Goal: Task Accomplishment & Management: Use online tool/utility

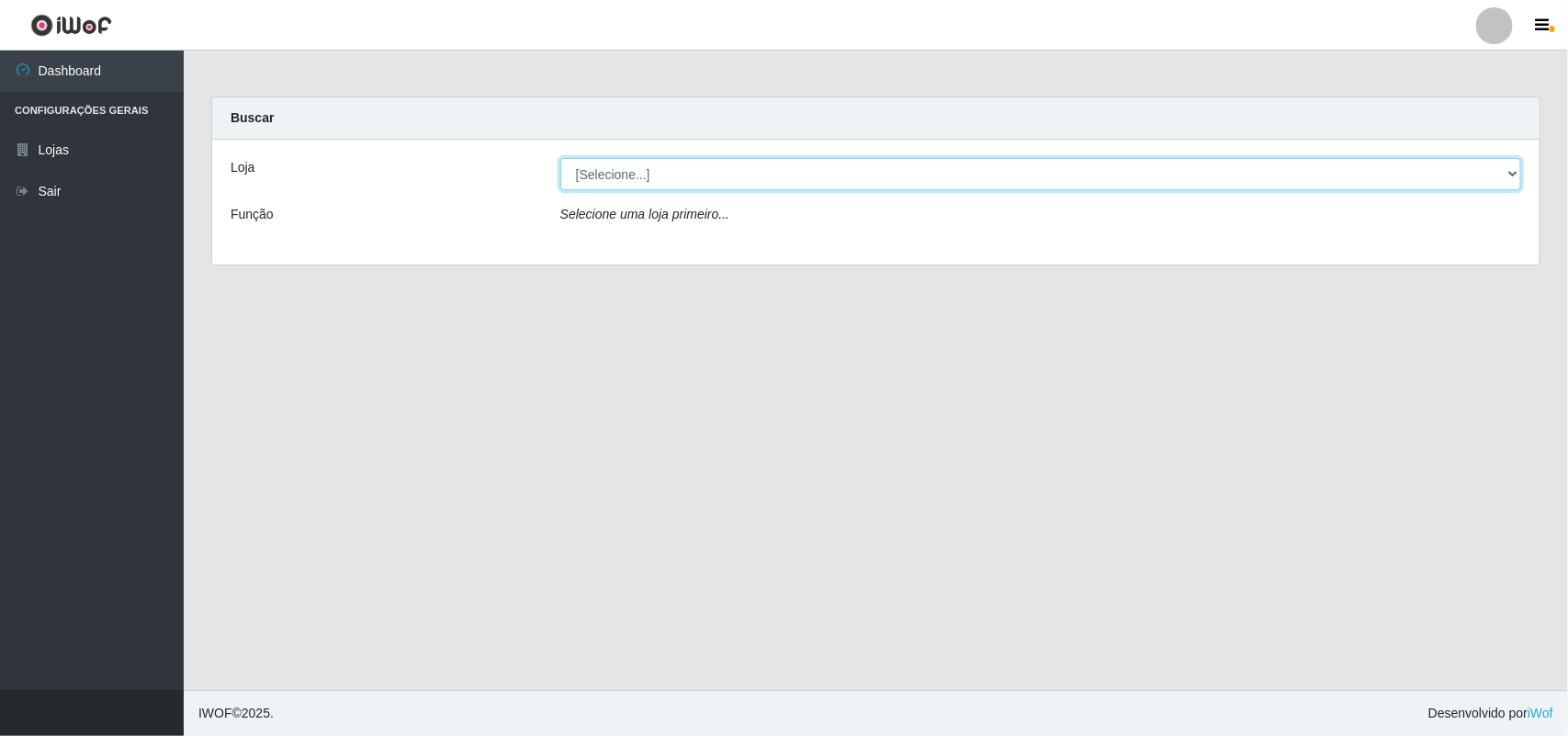
click at [657, 185] on select "[Selecione...] Bemais Supermercados - B11 Manaíra" at bounding box center [1040, 175] width 961 height 32
select select "409"
click at [560, 158] on select "[Selecione...] Bemais Supermercados - B11 Manaíra" at bounding box center [1040, 175] width 961 height 32
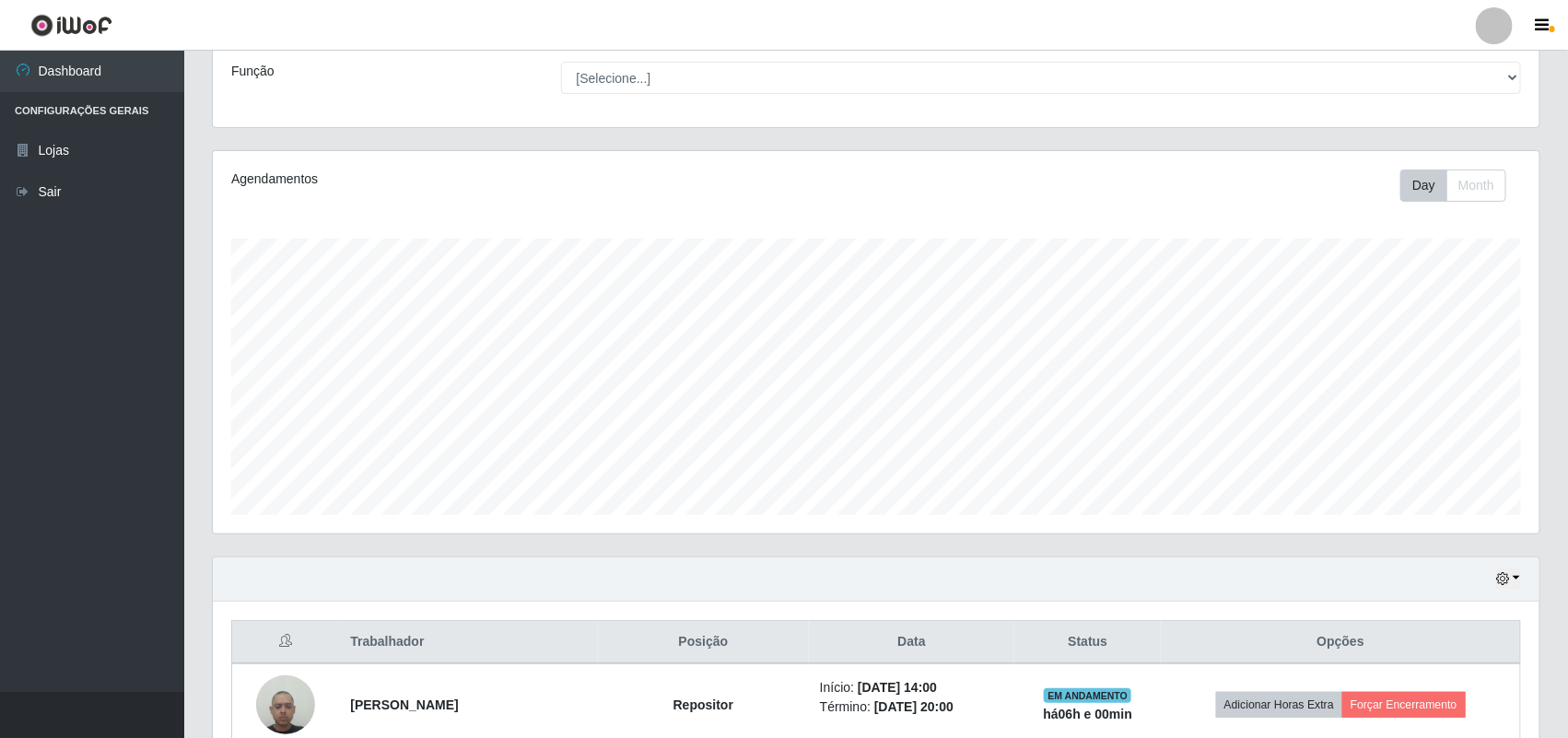
scroll to position [407, 0]
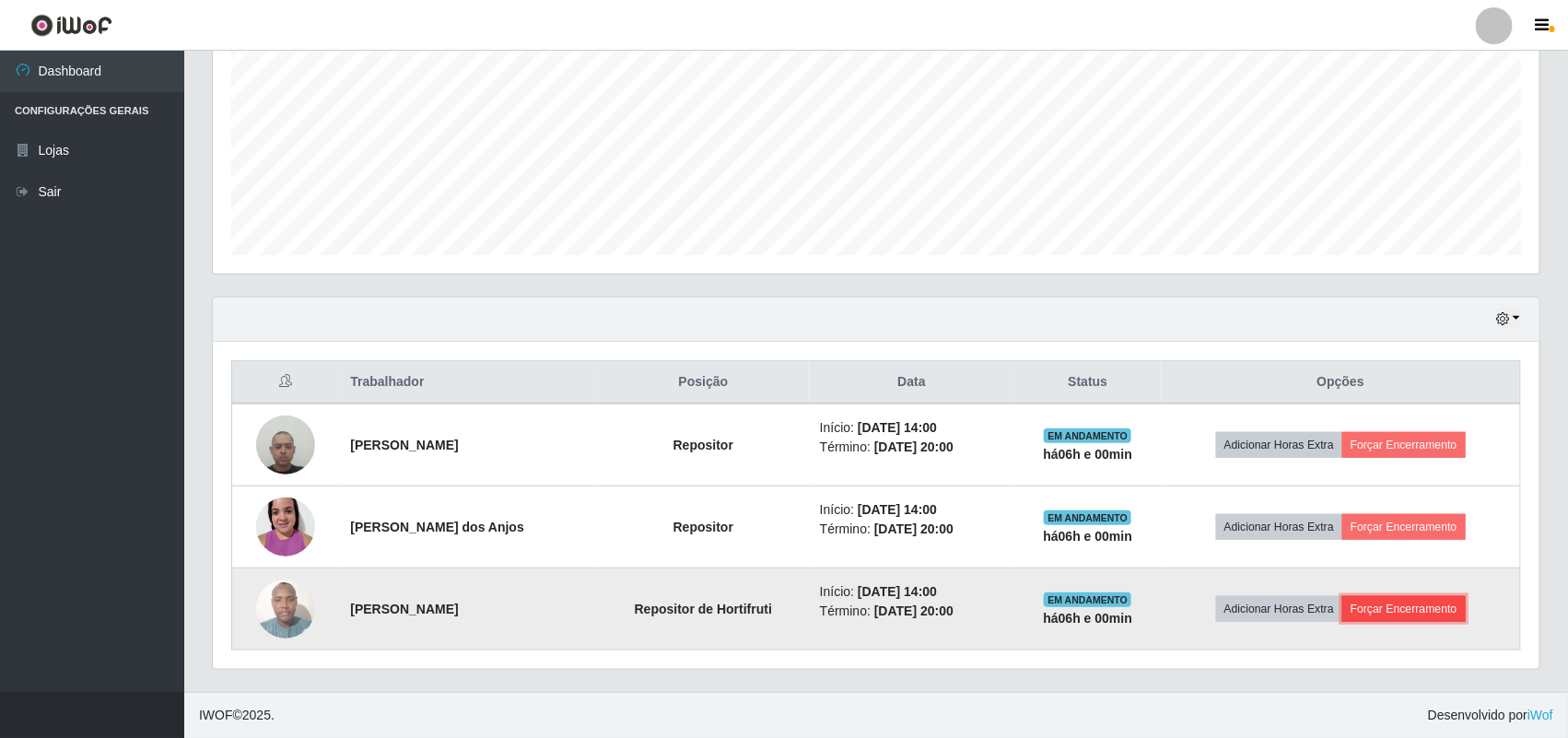
click at [1416, 608] on button "Forçar Encerramento" at bounding box center [1403, 609] width 123 height 26
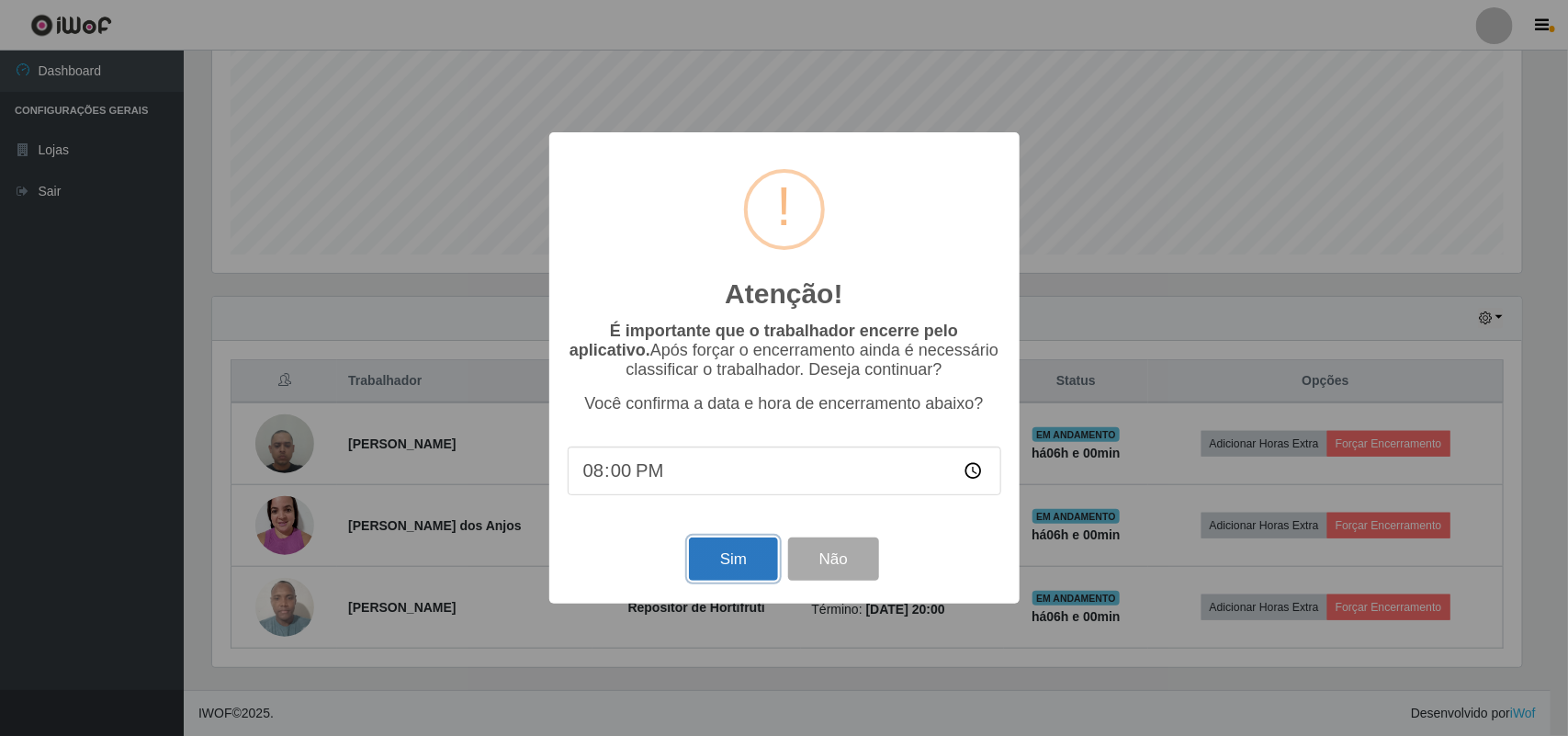
click at [726, 565] on button "Sim" at bounding box center [733, 558] width 89 height 43
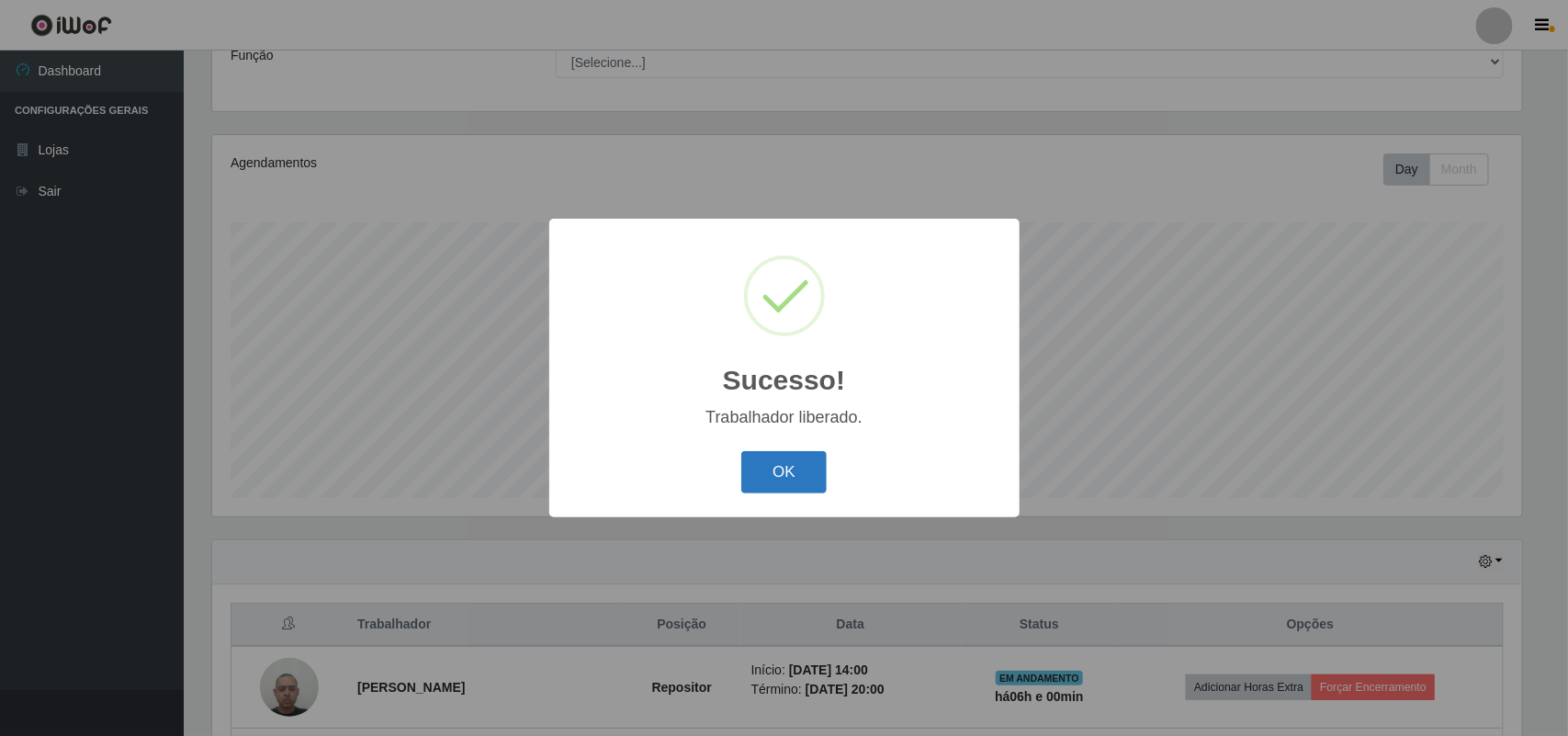
click at [769, 474] on button "OK" at bounding box center [784, 473] width 86 height 43
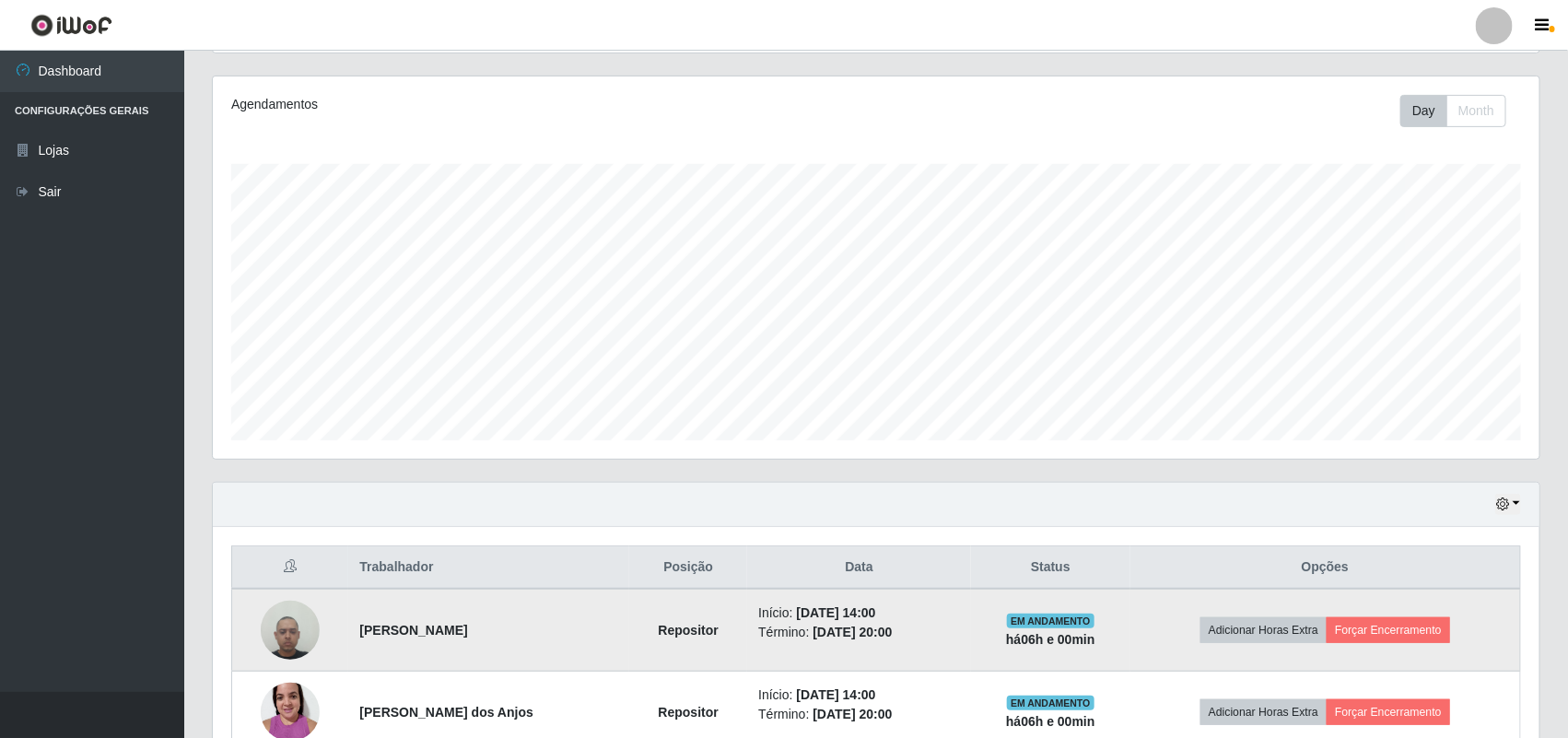
scroll to position [324, 0]
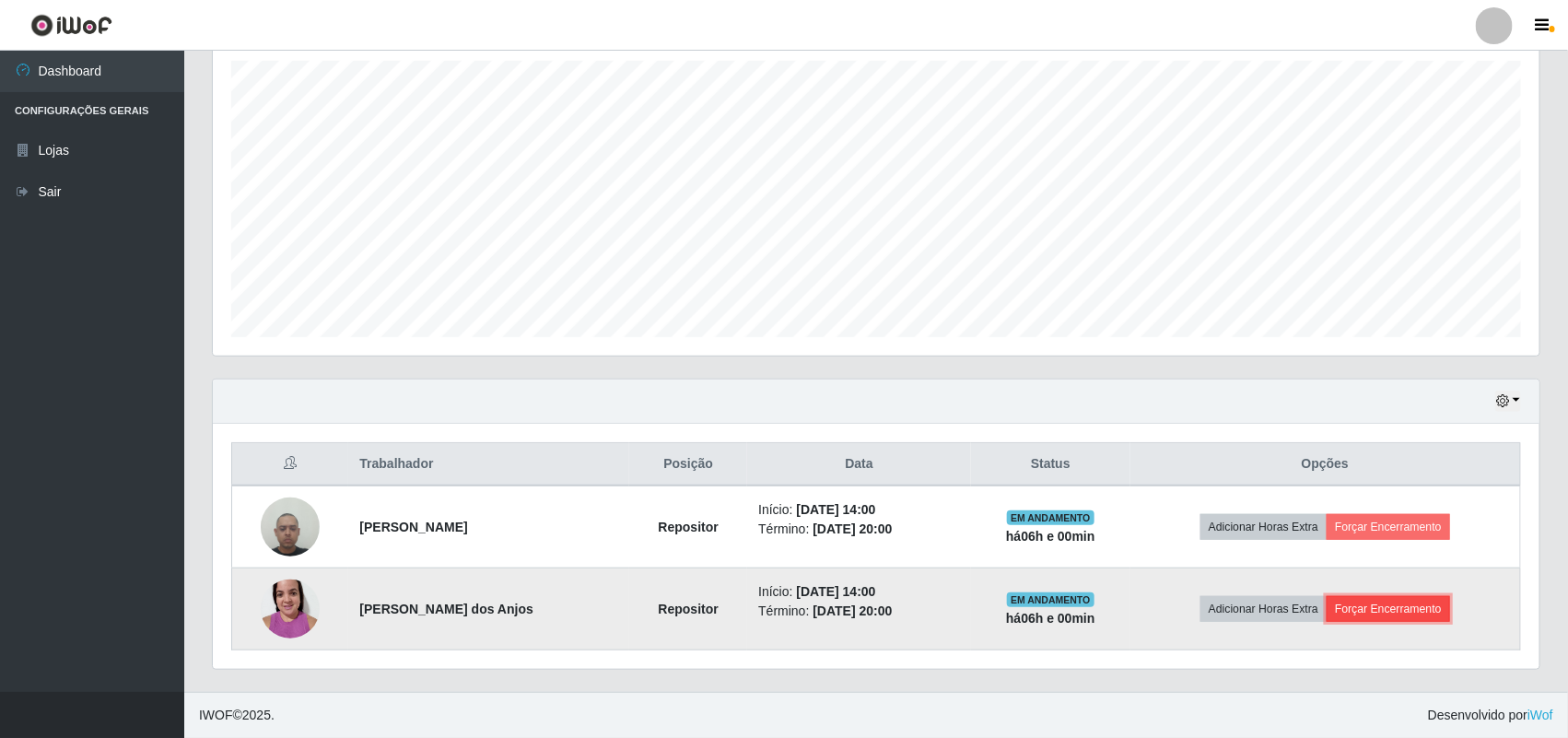
click at [1373, 600] on button "Forçar Encerramento" at bounding box center [1387, 609] width 123 height 26
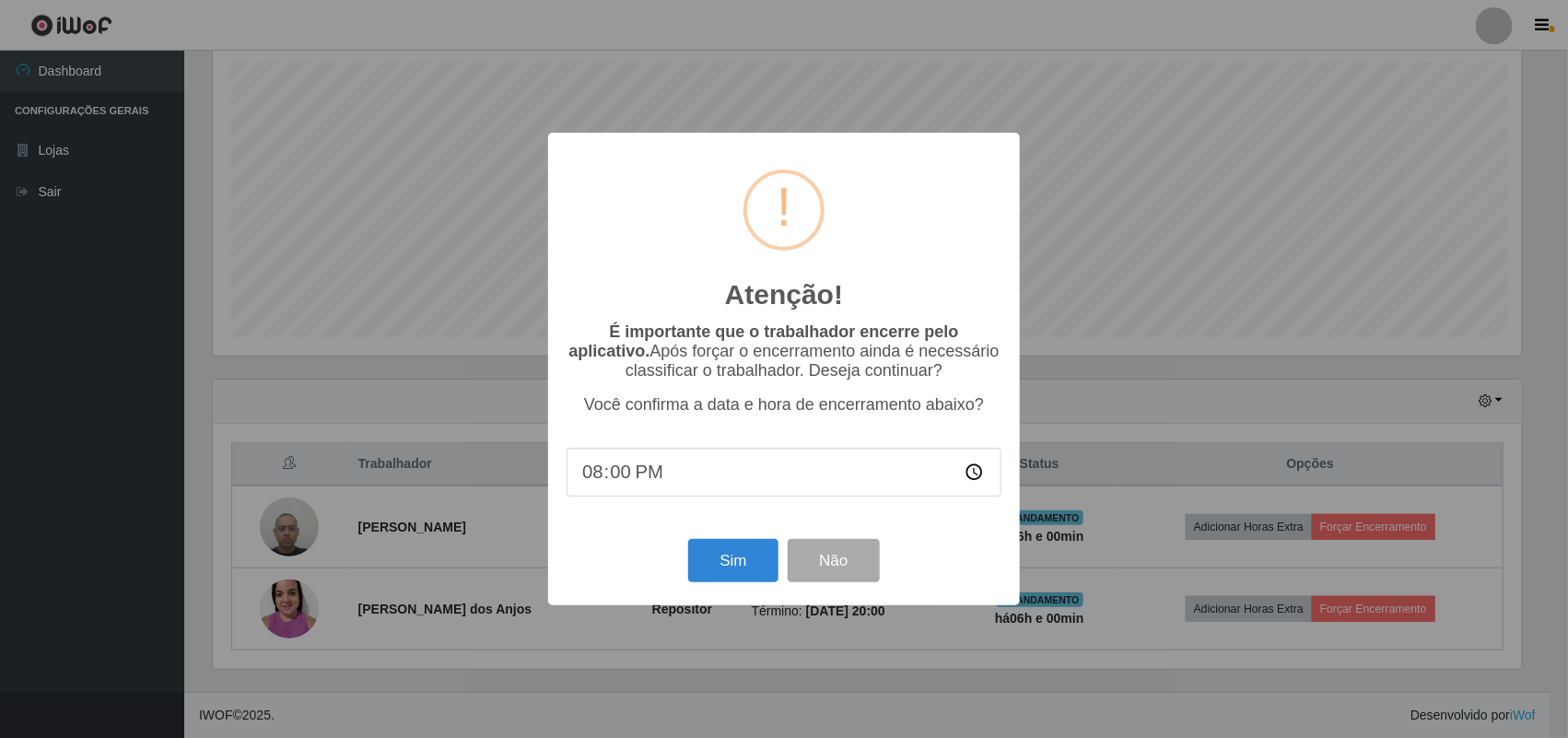
scroll to position [383, 1314]
click at [743, 582] on button "Sim" at bounding box center [735, 560] width 89 height 43
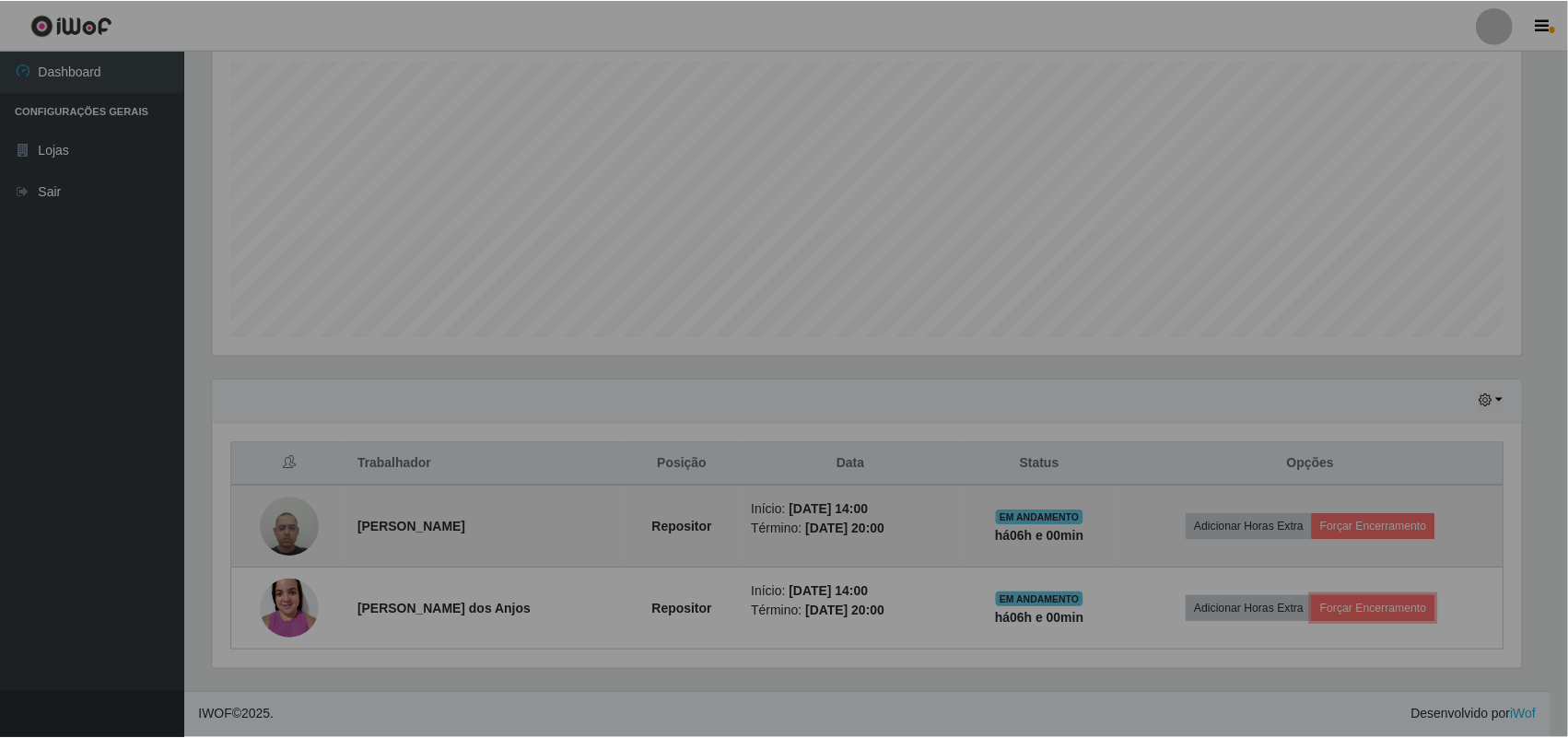
scroll to position [383, 1326]
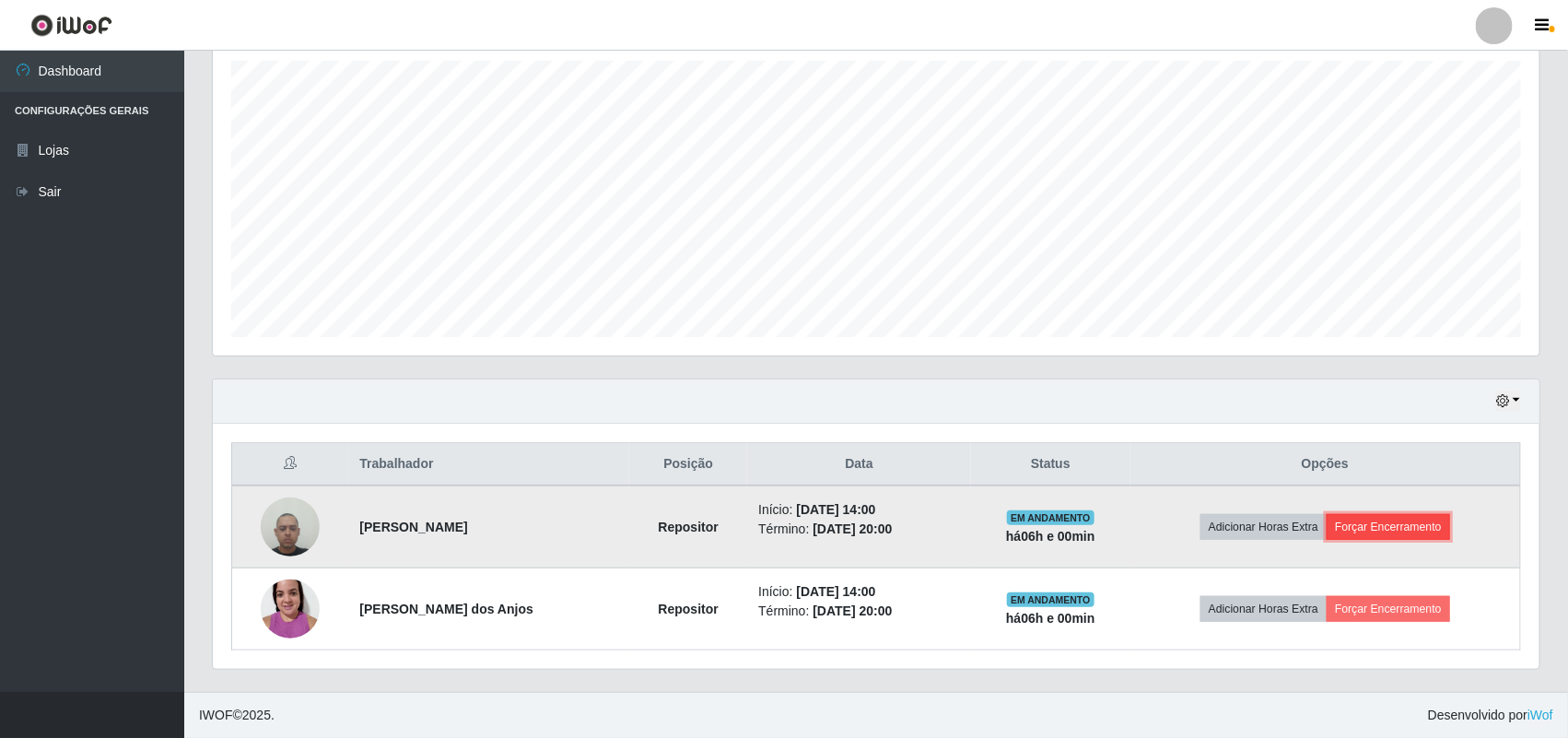
click at [1368, 523] on button "Forçar Encerramento" at bounding box center [1387, 526] width 123 height 26
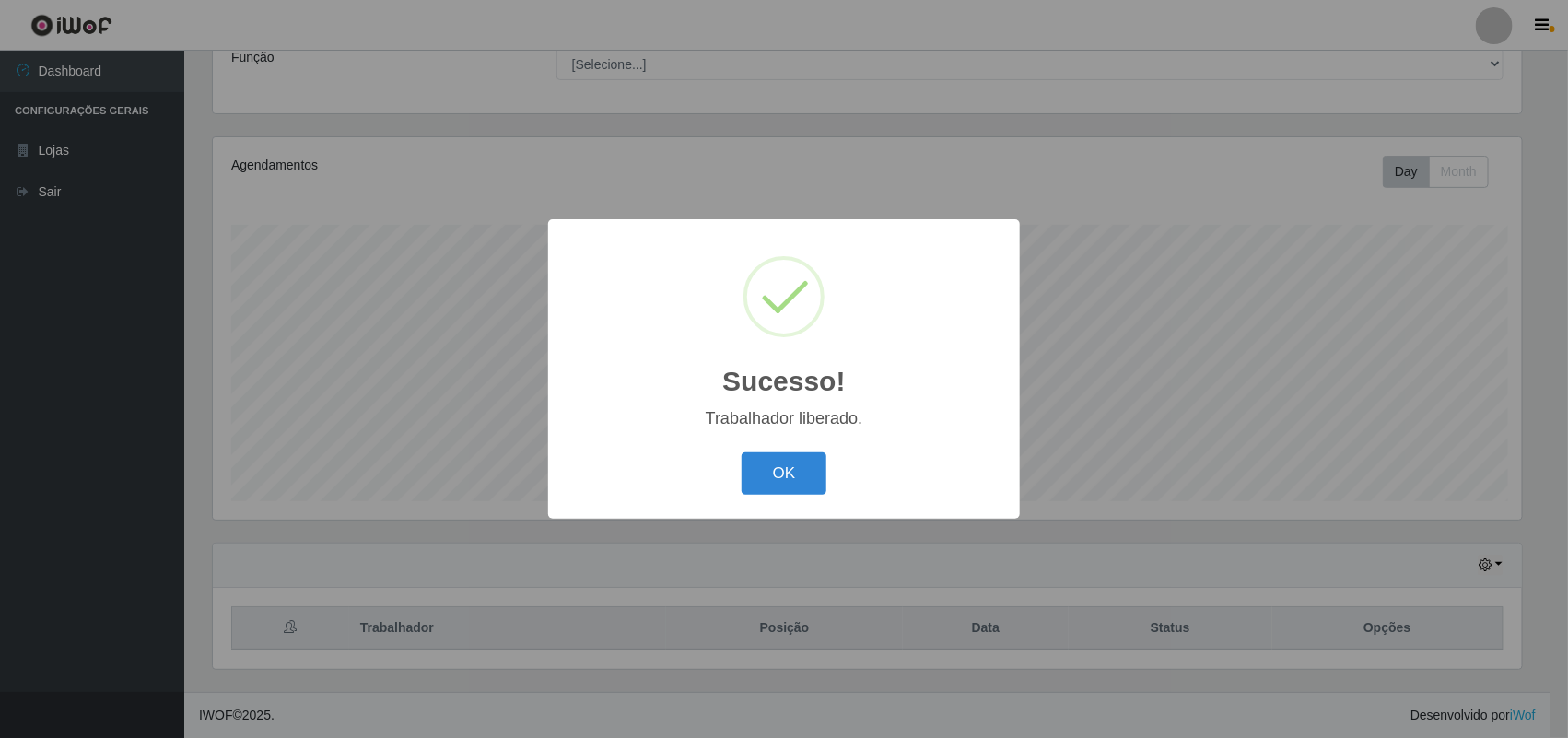
scroll to position [160, 0]
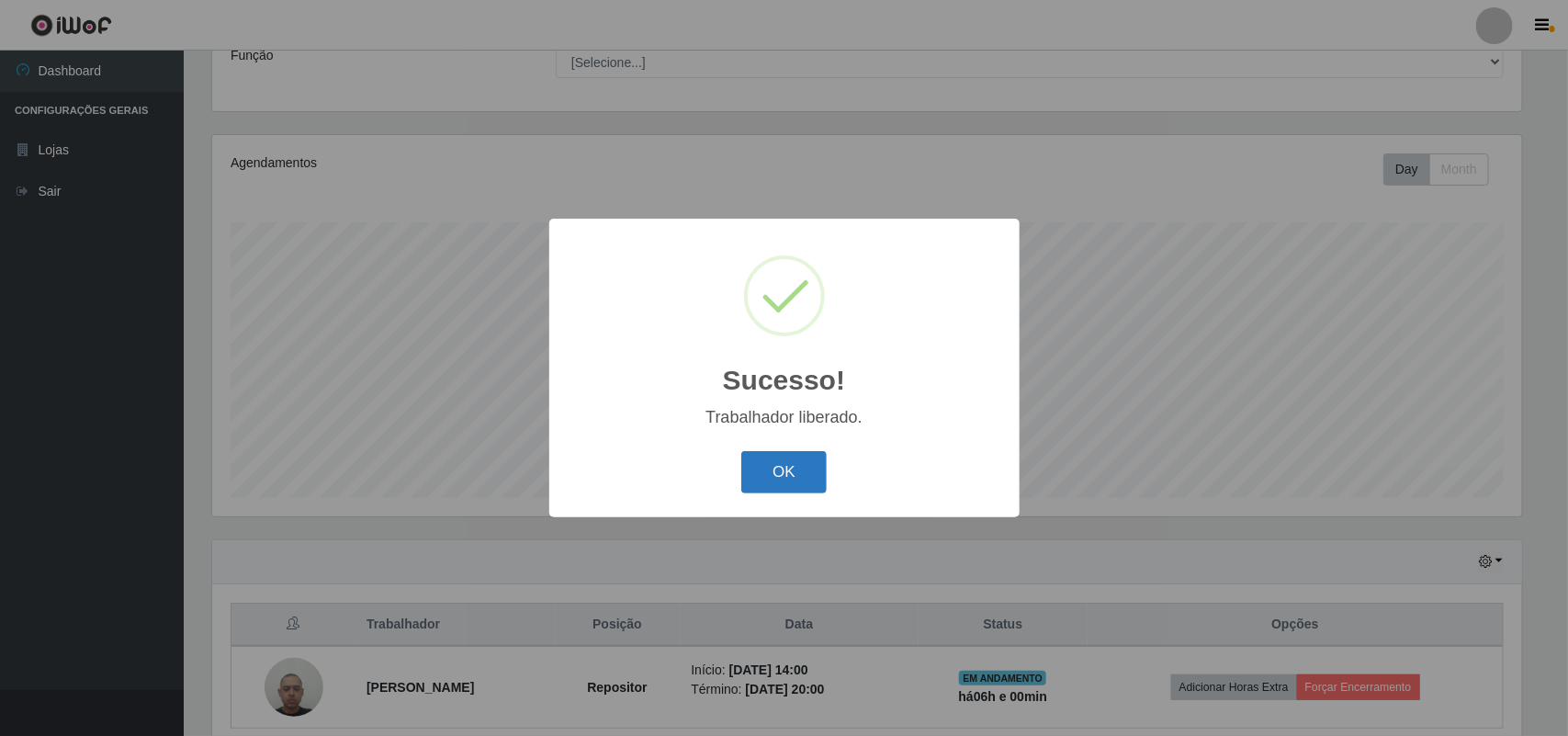
click at [781, 461] on button "OK" at bounding box center [784, 473] width 86 height 43
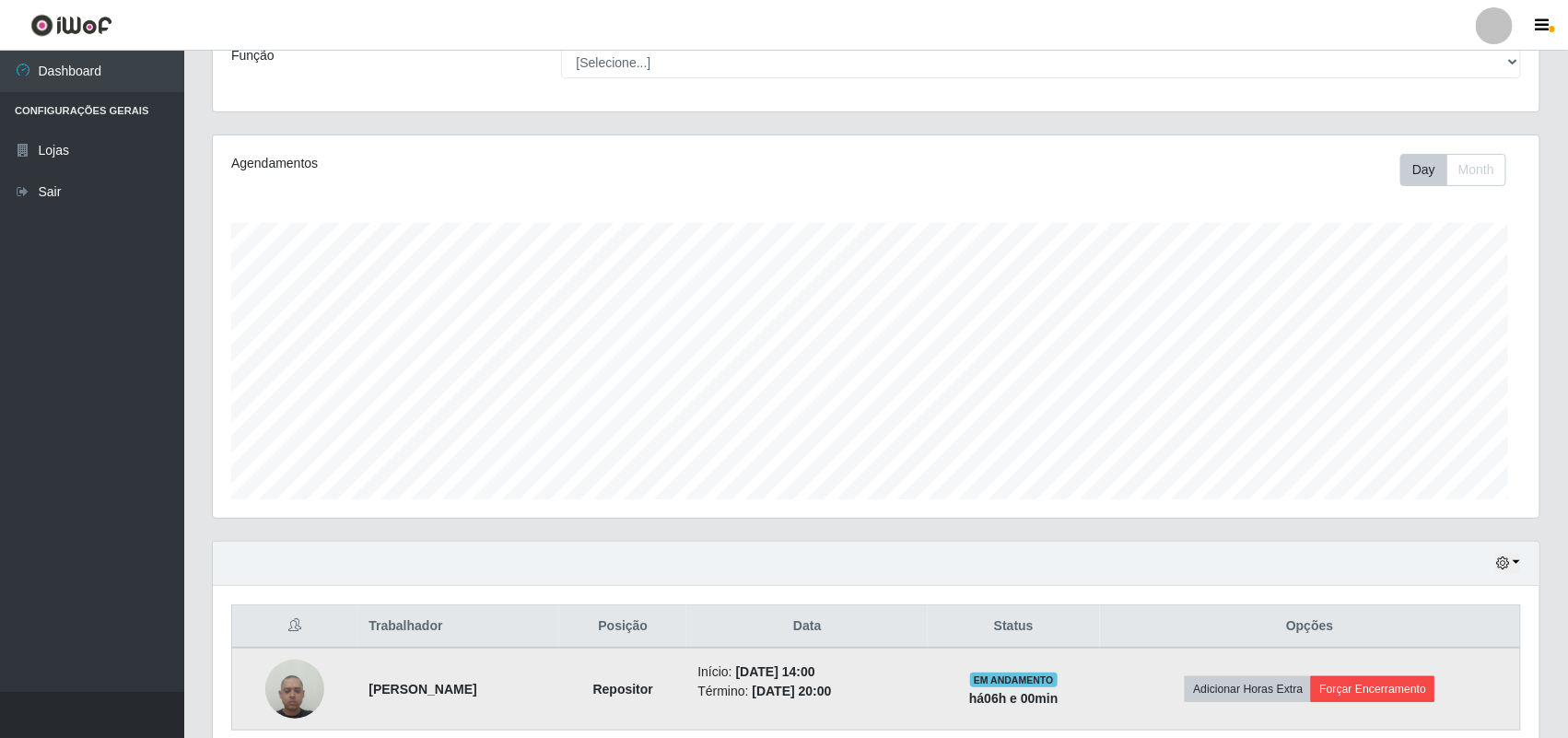
scroll to position [383, 1326]
click at [1388, 680] on button "Forçar Encerramento" at bounding box center [1372, 689] width 123 height 26
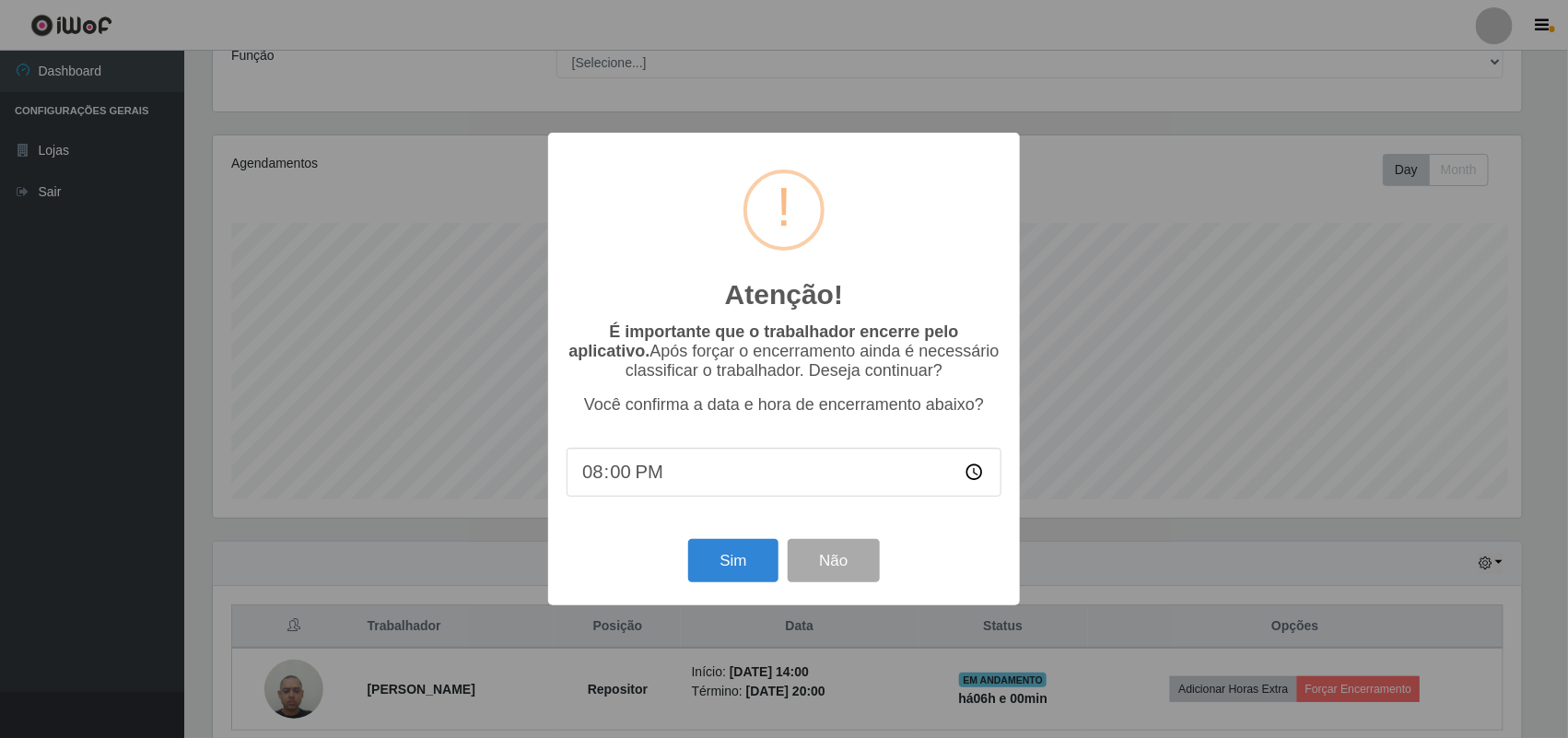
scroll to position [383, 1314]
drag, startPoint x: 738, startPoint y: 562, endPoint x: 751, endPoint y: 570, distance: 15.3
click at [737, 562] on button "Sim" at bounding box center [735, 560] width 89 height 43
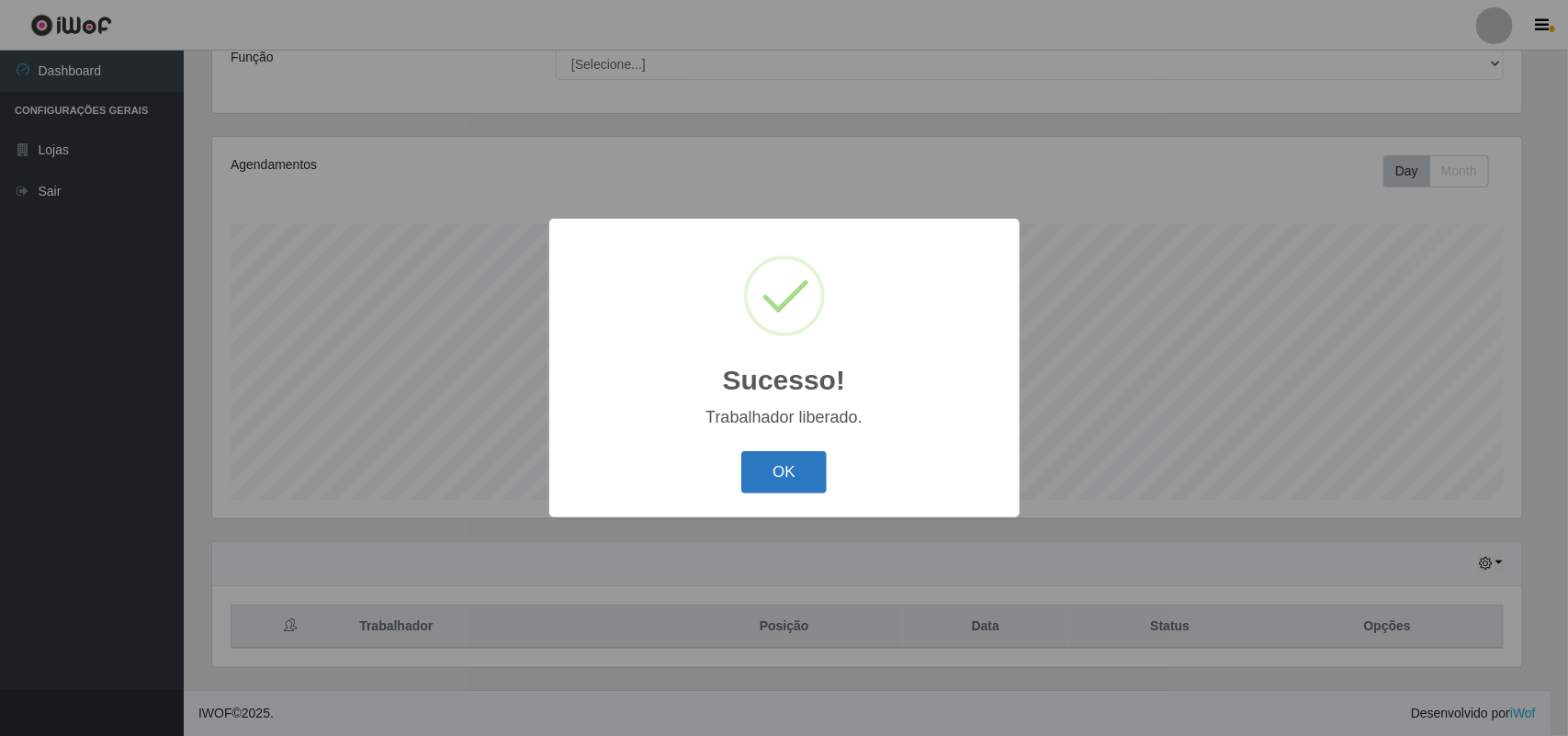
click at [750, 464] on button "OK" at bounding box center [784, 473] width 86 height 43
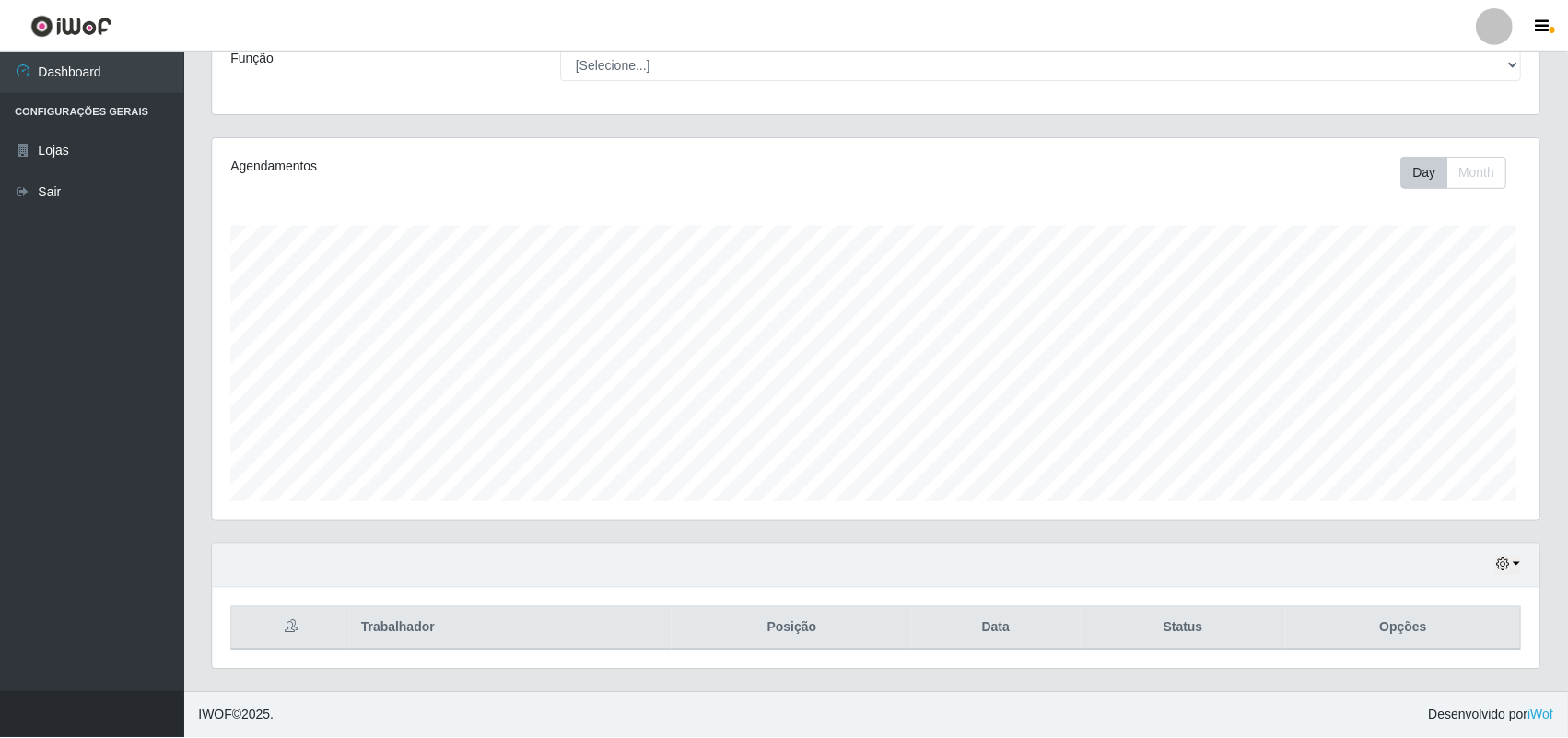
scroll to position [0, 0]
